Goal: Transaction & Acquisition: Book appointment/travel/reservation

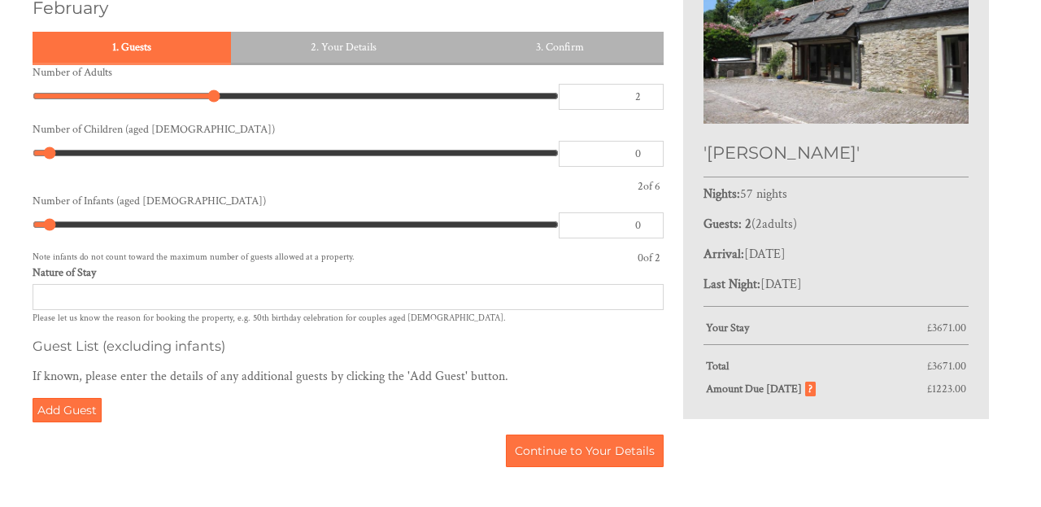
scroll to position [363, 0]
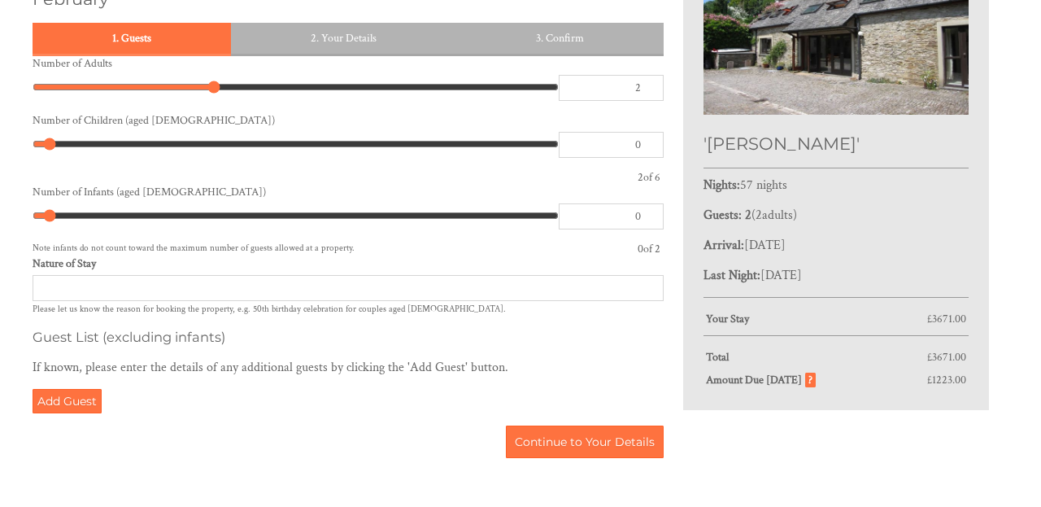
click at [491, 275] on input "Nature of Stay" at bounding box center [348, 288] width 631 height 26
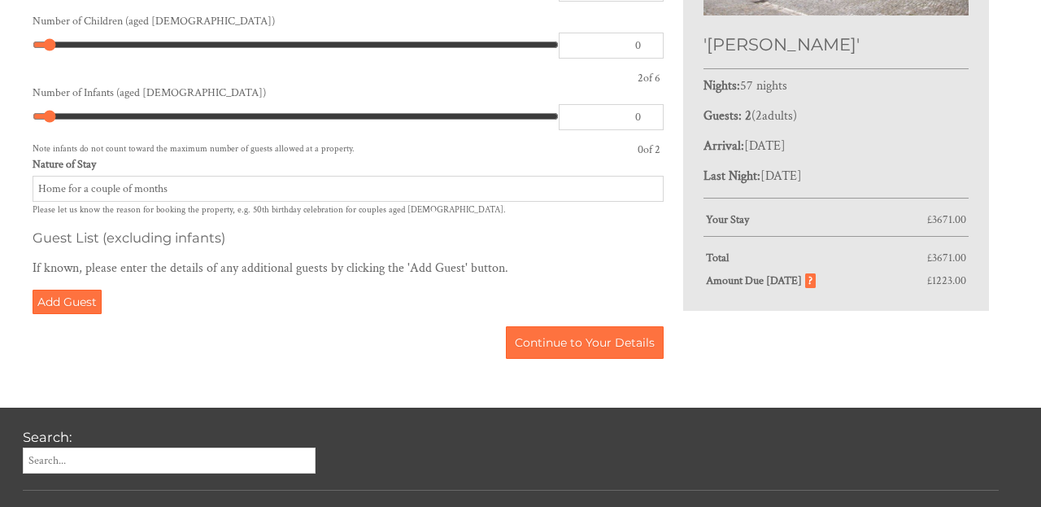
scroll to position [464, 0]
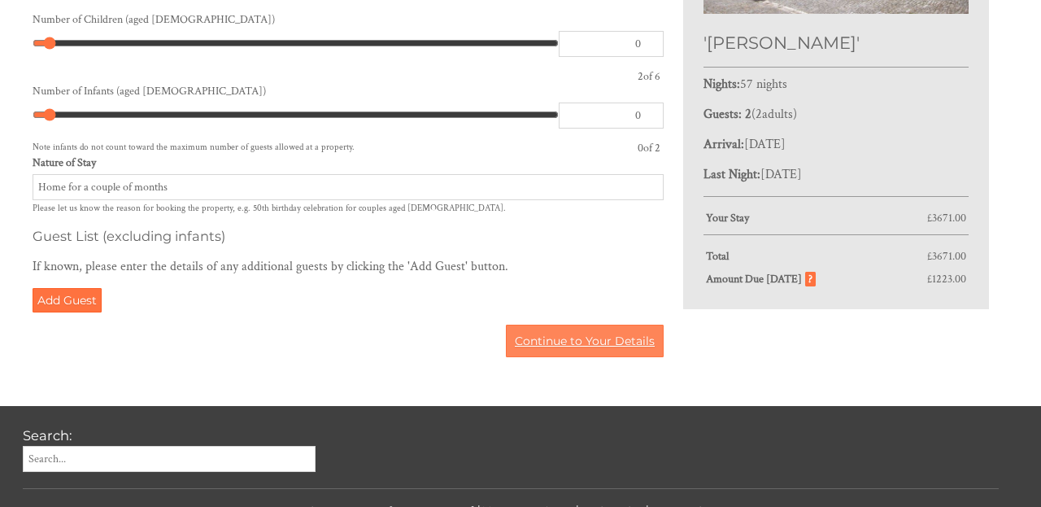
type input "Home for a couple of months"
click at [560, 325] on link "Continue to Your Details" at bounding box center [585, 341] width 158 height 33
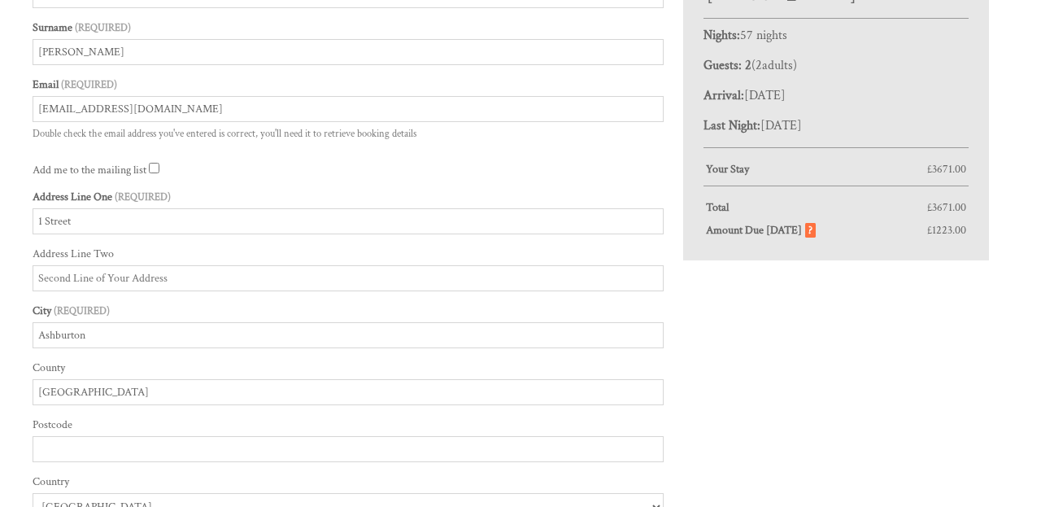
scroll to position [547, 0]
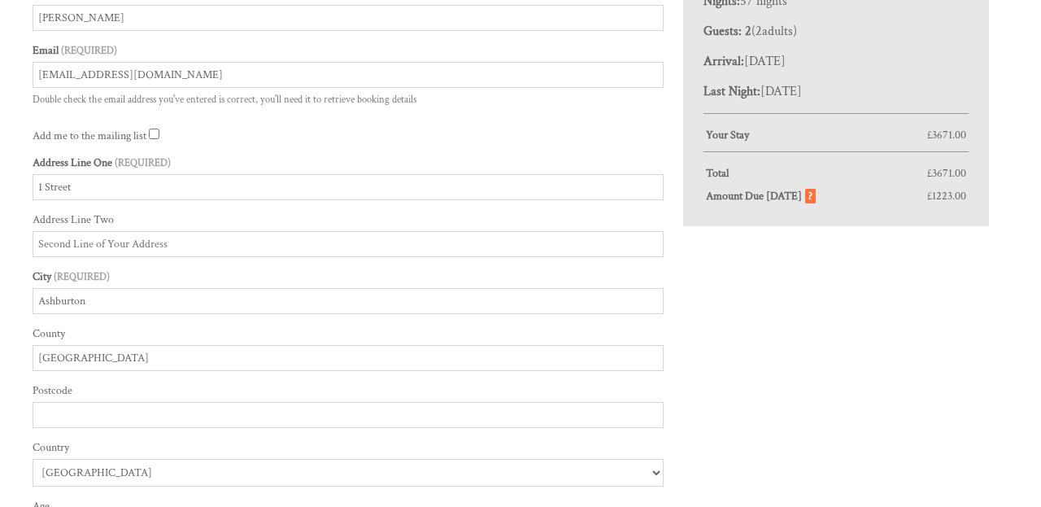
click at [338, 174] on input "1 Street" at bounding box center [348, 187] width 631 height 26
type input "1"
type input "57 Sutherland Square"
click at [316, 231] on input "Address Line Two" at bounding box center [348, 244] width 631 height 26
type input "L"
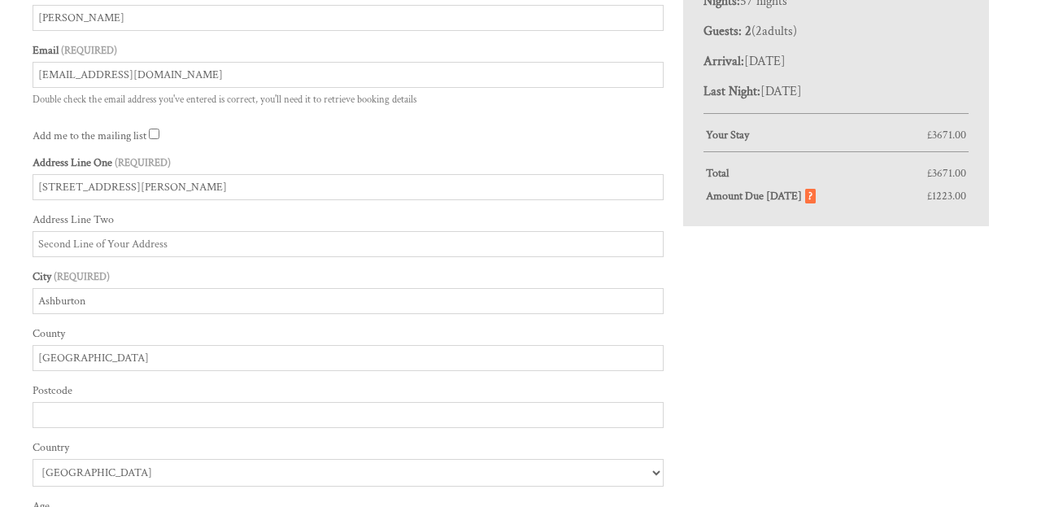
click at [255, 288] on input "Ashburton" at bounding box center [348, 301] width 631 height 26
type input "London"
click at [187, 350] on input "Devon" at bounding box center [348, 358] width 631 height 26
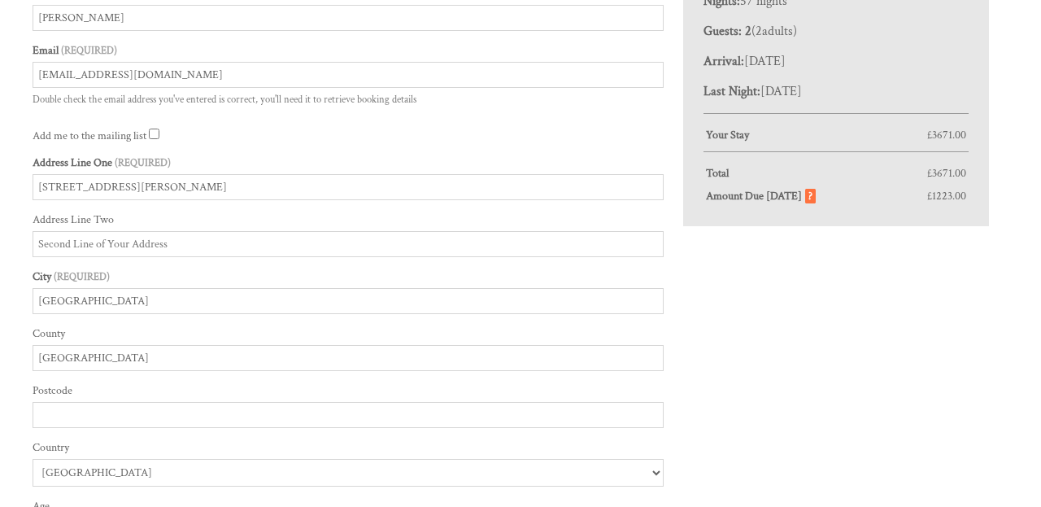
click at [187, 350] on input "Devon" at bounding box center [348, 358] width 631 height 26
click at [155, 402] on input "Postcode" at bounding box center [348, 415] width 631 height 26
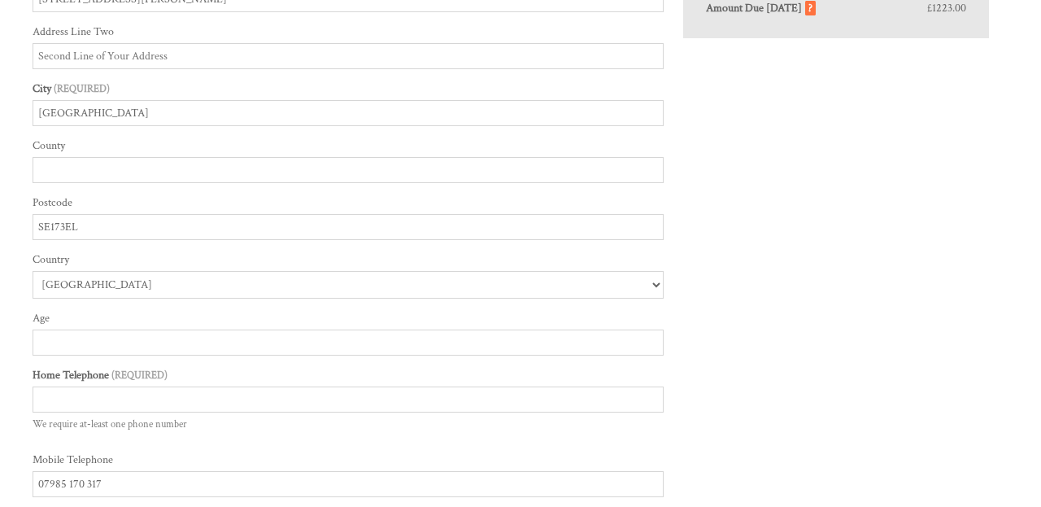
scroll to position [748, 0]
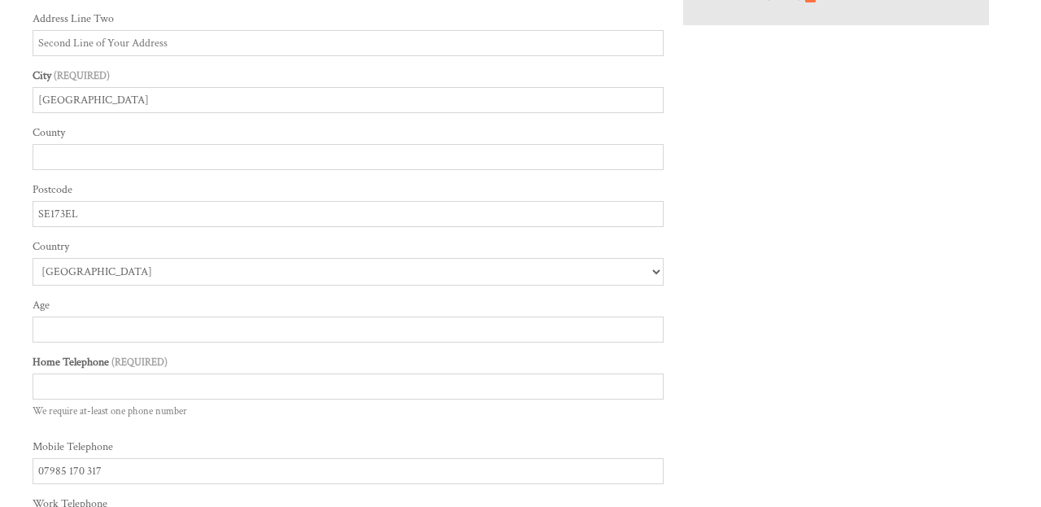
type input "SE173EL"
click at [153, 321] on input "Age" at bounding box center [348, 329] width 631 height 26
click at [142, 316] on input "Age" at bounding box center [348, 329] width 631 height 26
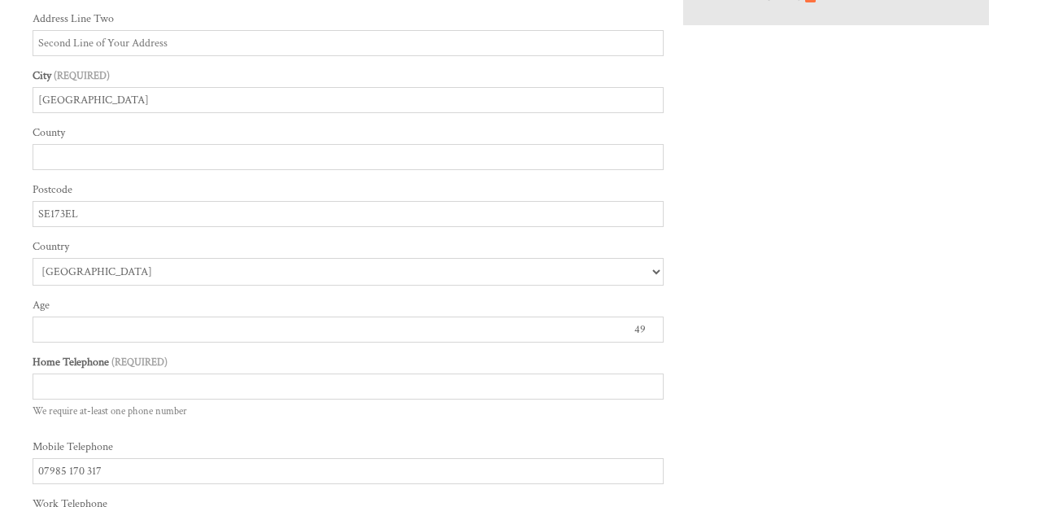
type input "49"
click at [176, 357] on label "Home Telephone" at bounding box center [348, 362] width 631 height 15
click at [176, 373] on input "Home Telephone" at bounding box center [348, 386] width 631 height 26
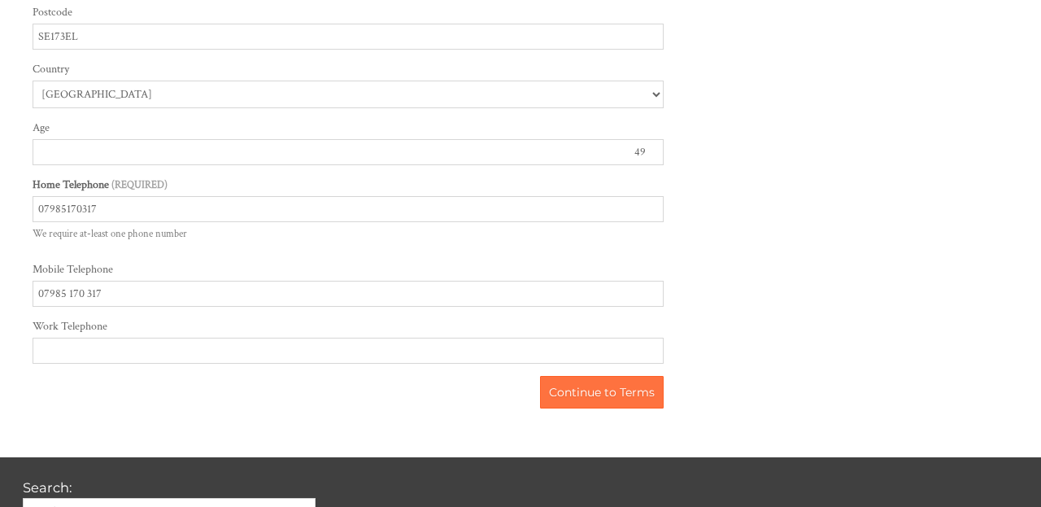
scroll to position [931, 0]
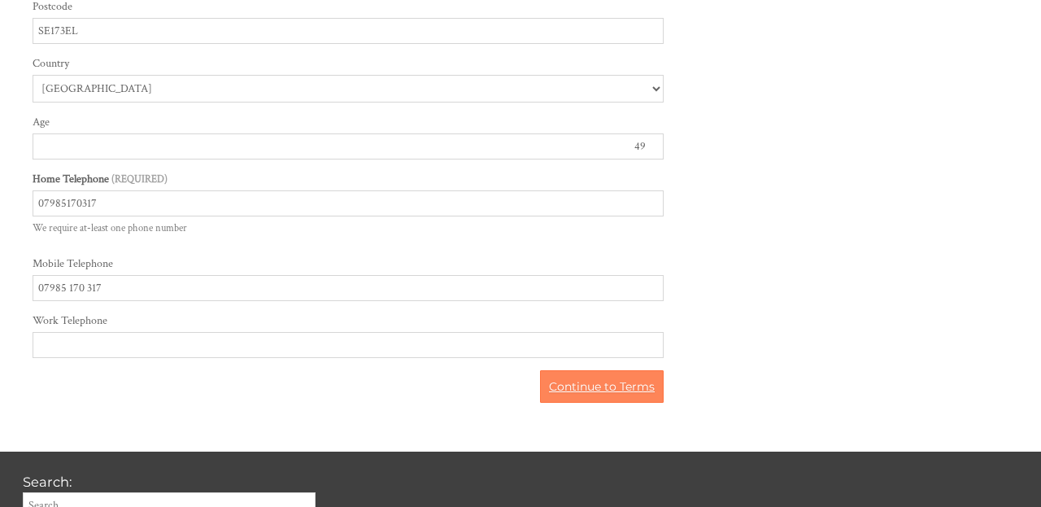
type input "07985170317"
click at [586, 370] on link "Continue to Terms" at bounding box center [602, 386] width 124 height 33
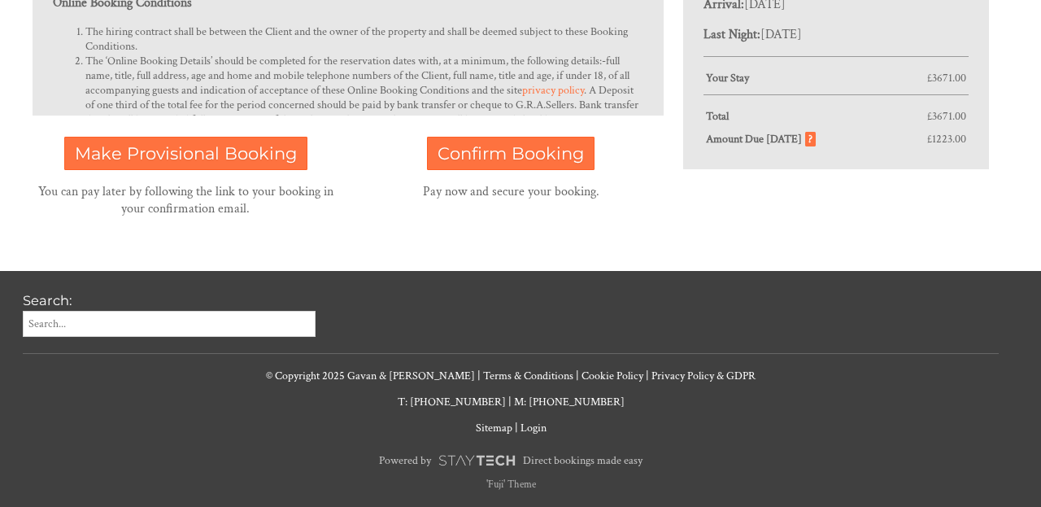
scroll to position [286, 0]
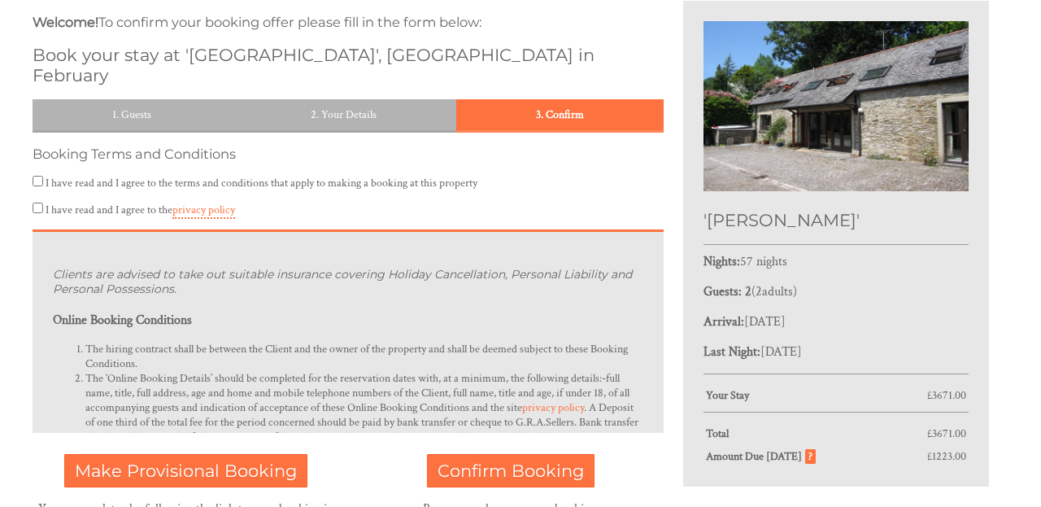
click at [37, 176] on input "I have read and I agree to the terms and conditions that apply to making a book…" at bounding box center [38, 181] width 11 height 11
checkbox input "true"
click at [39, 203] on input "I have read and I agree to the privacy policy" at bounding box center [38, 208] width 11 height 11
checkbox input "true"
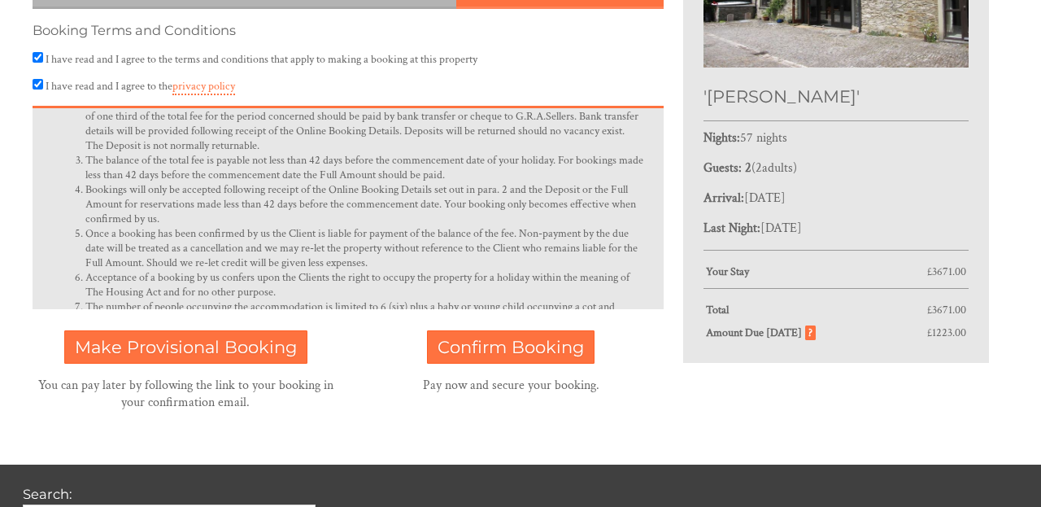
scroll to position [0, 0]
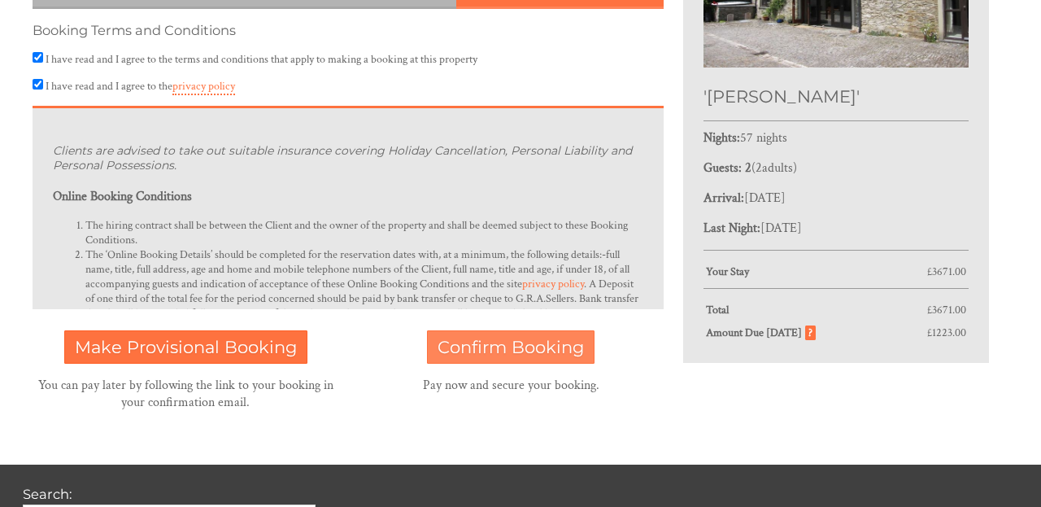
click at [530, 337] on span "Confirm Booking" at bounding box center [511, 347] width 146 height 20
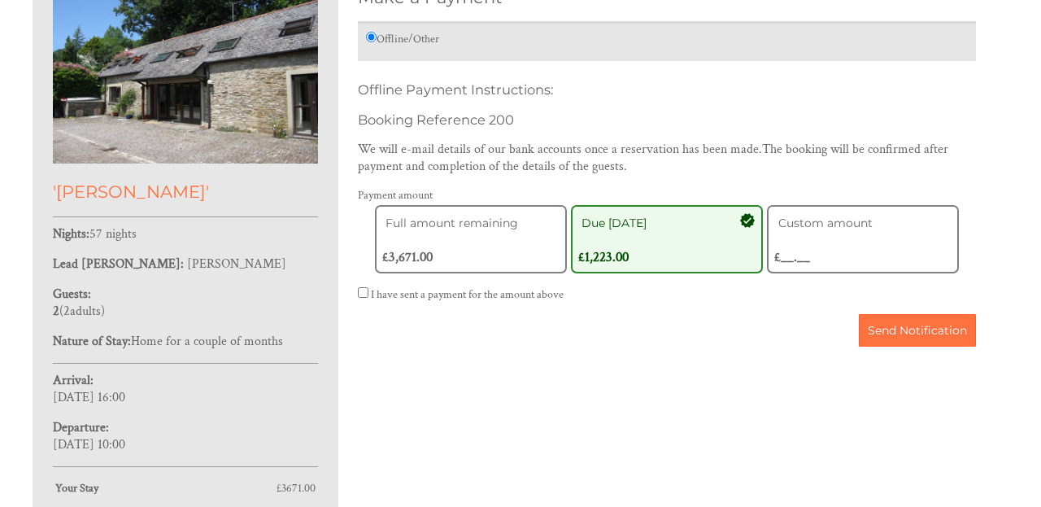
scroll to position [428, 0]
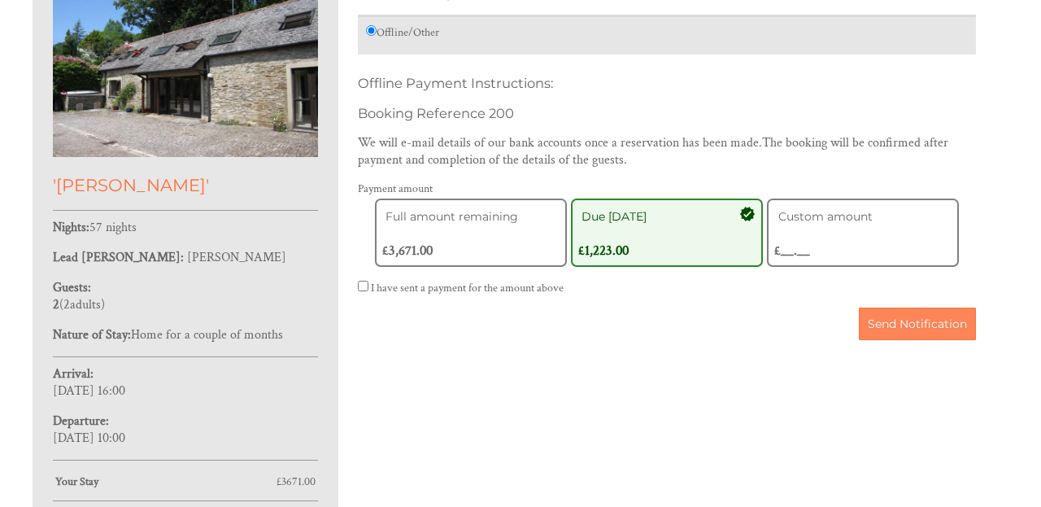
click at [895, 331] on span "Send Notification" at bounding box center [917, 323] width 99 height 15
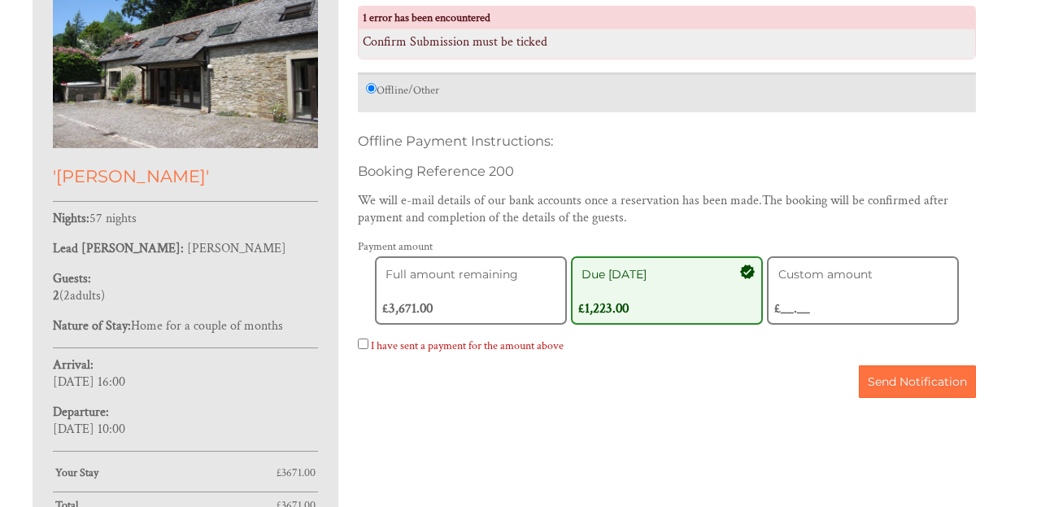
scroll to position [389, 0]
click at [368, 348] on input "I have sent a payment for the amount above" at bounding box center [363, 343] width 11 height 11
checkbox input "true"
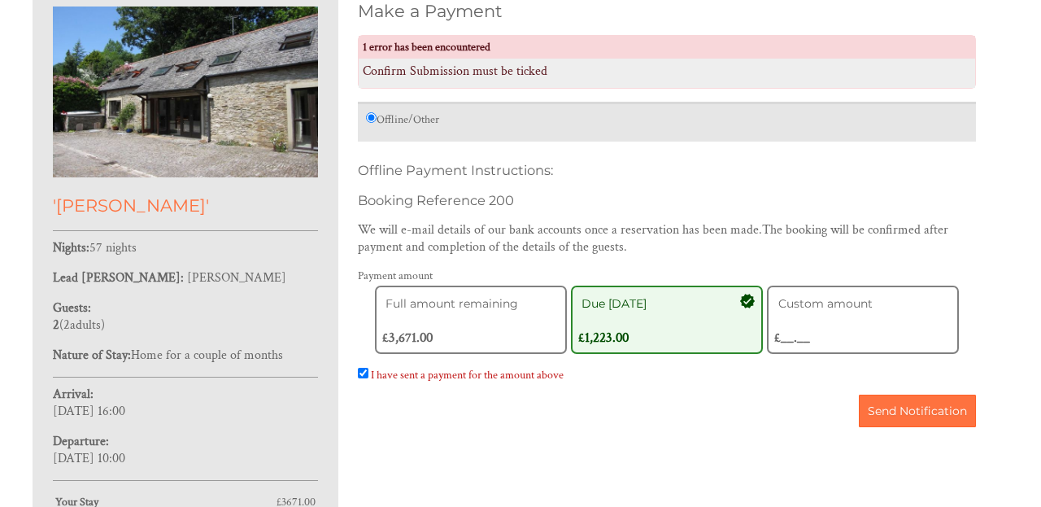
scroll to position [360, 0]
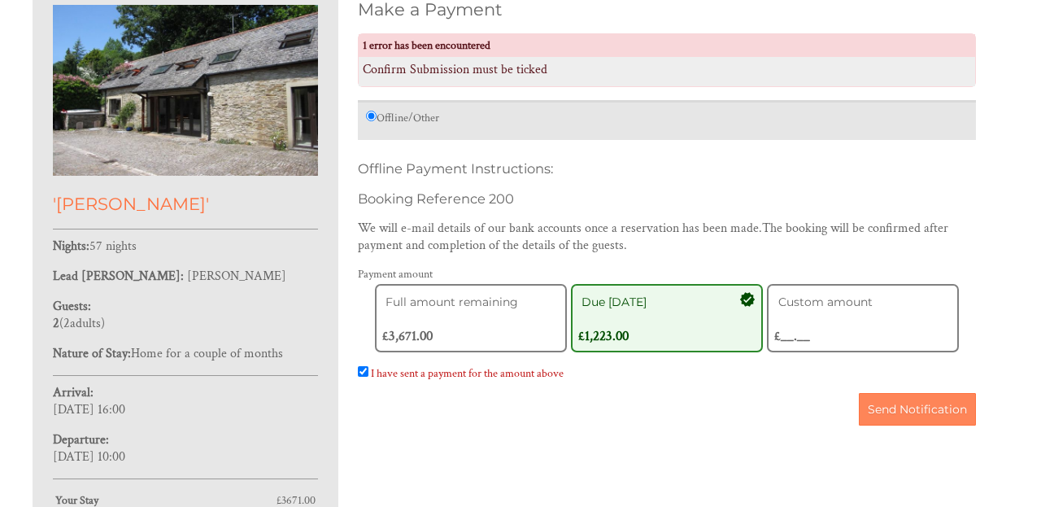
click at [920, 416] on span "Send Notification" at bounding box center [917, 409] width 99 height 15
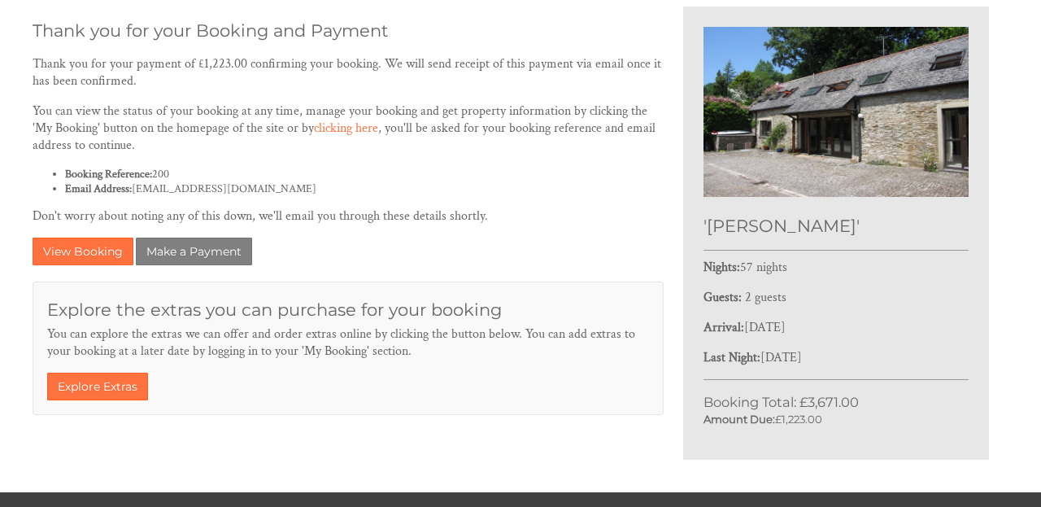
scroll to position [283, 0]
